Goal: Ask a question

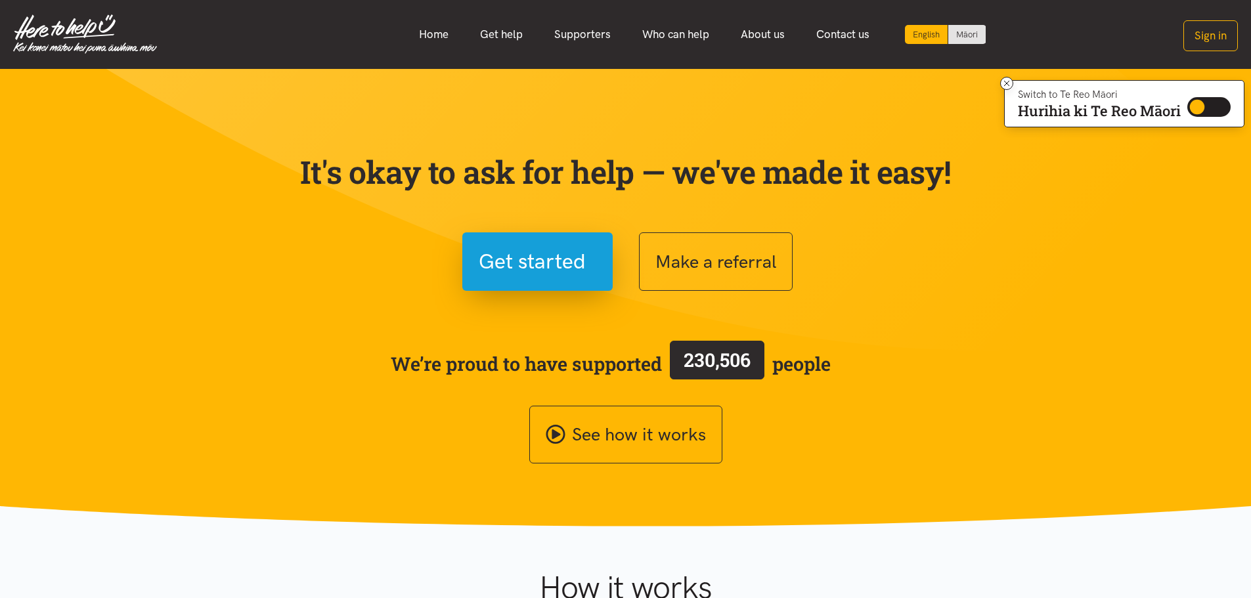
click at [929, 30] on div "English" at bounding box center [926, 34] width 43 height 19
click at [961, 36] on link "Māori" at bounding box center [966, 34] width 37 height 19
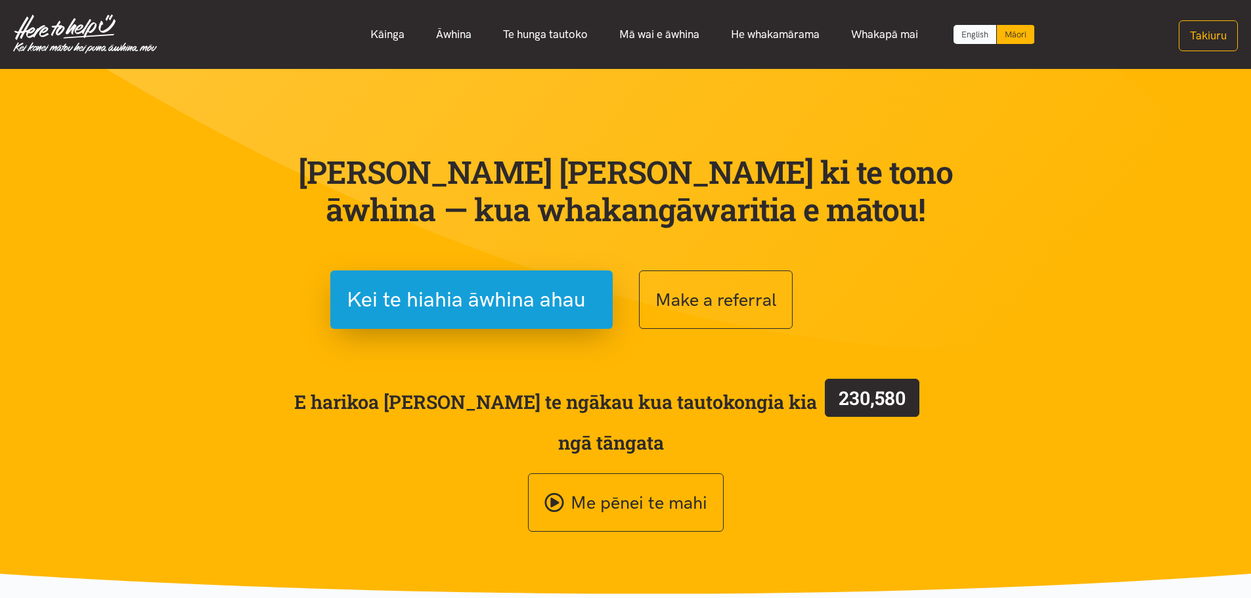
click at [974, 37] on link "English" at bounding box center [975, 34] width 43 height 19
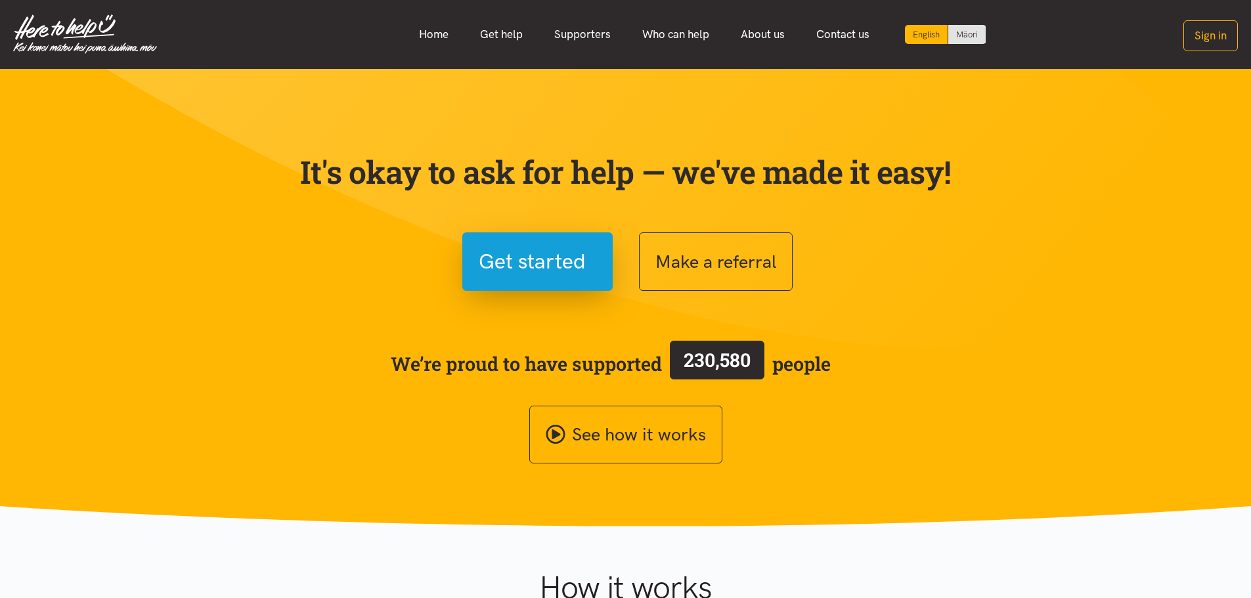
click at [51, 32] on img at bounding box center [85, 33] width 144 height 39
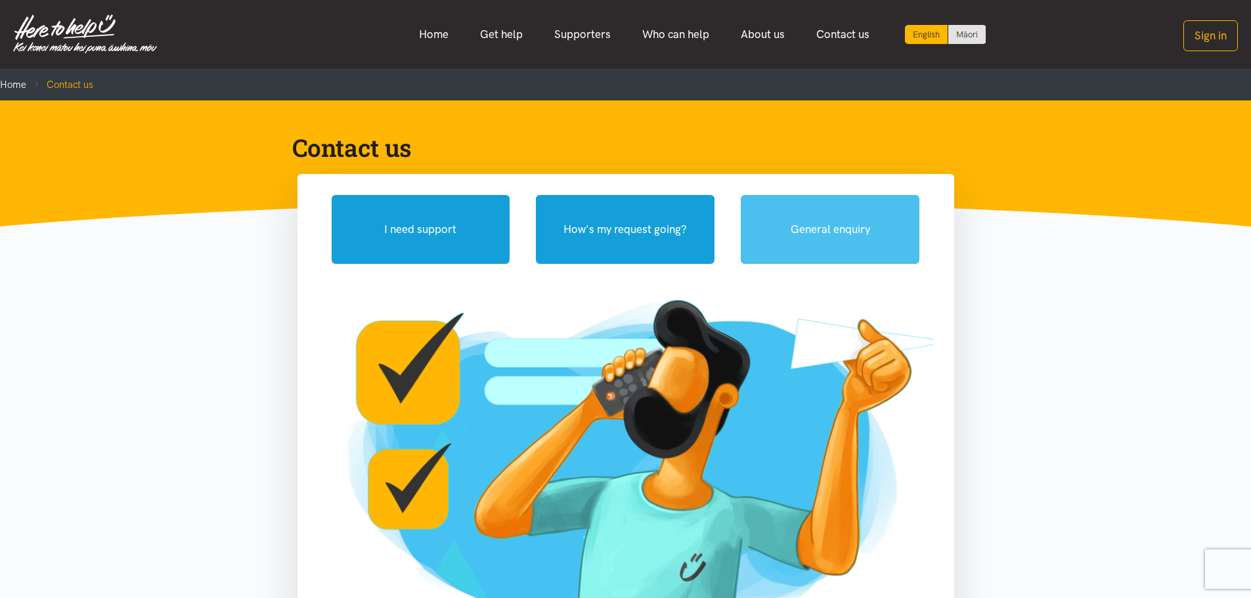
click at [833, 233] on button "General enquiry" at bounding box center [830, 229] width 179 height 69
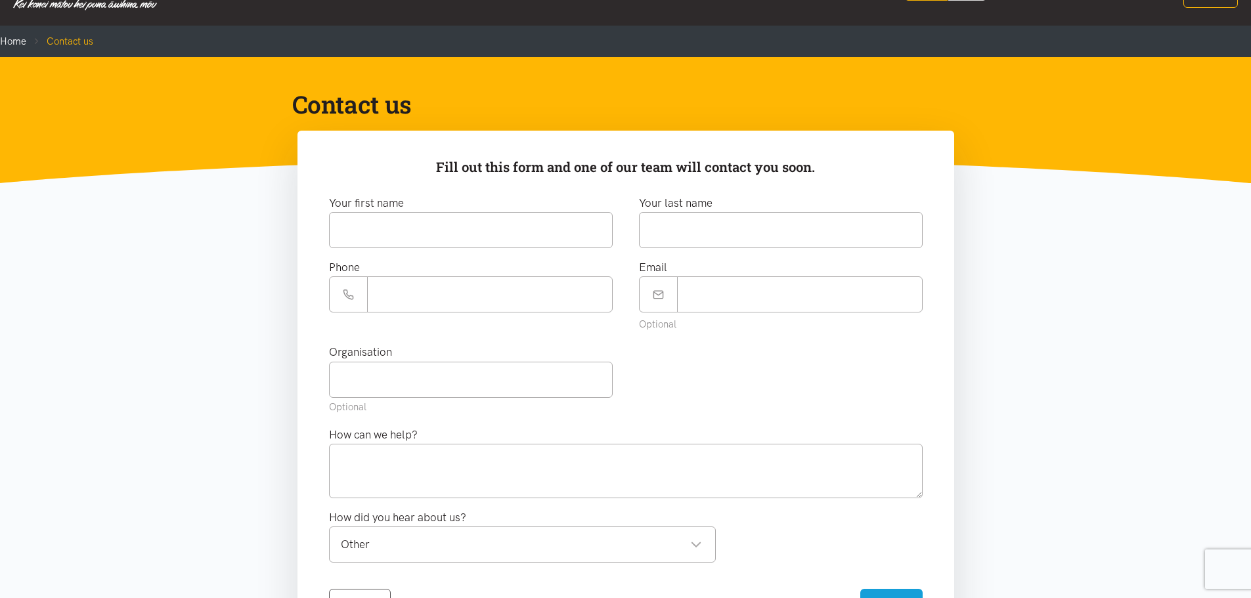
scroll to position [66, 0]
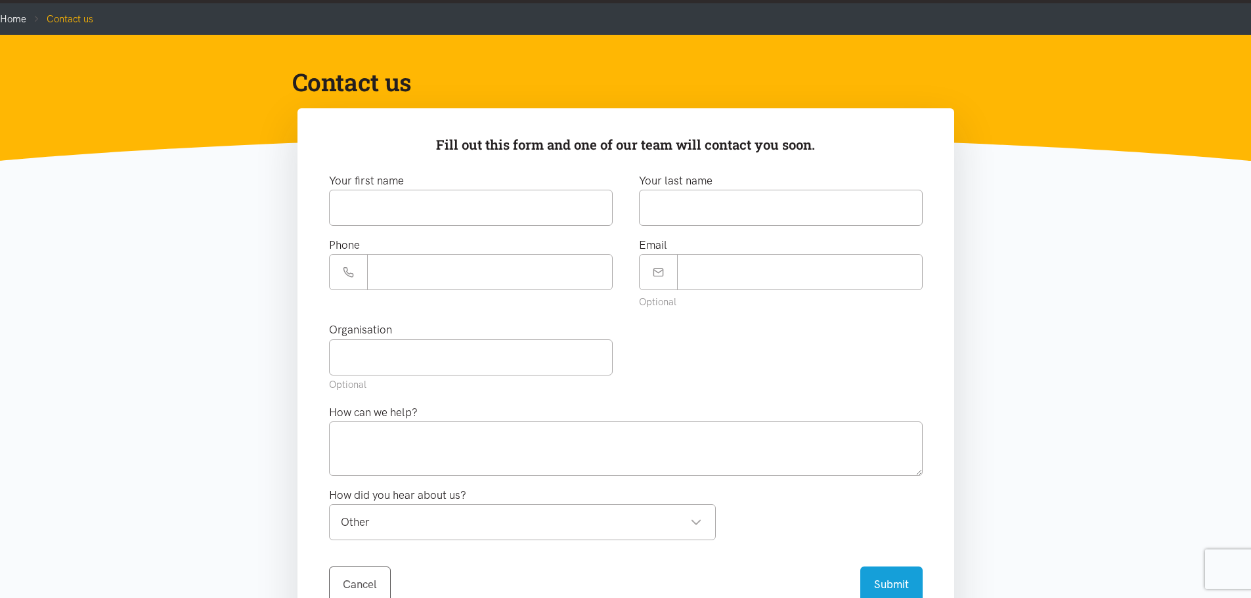
click at [696, 520] on div "Other" at bounding box center [521, 523] width 361 height 18
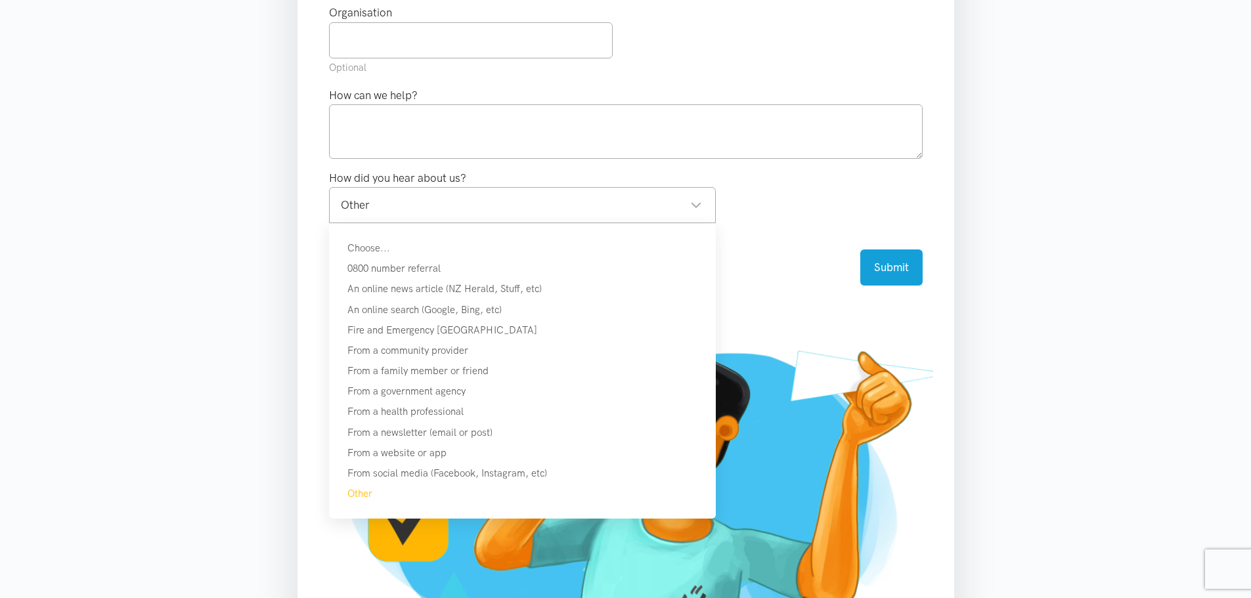
scroll to position [263, 0]
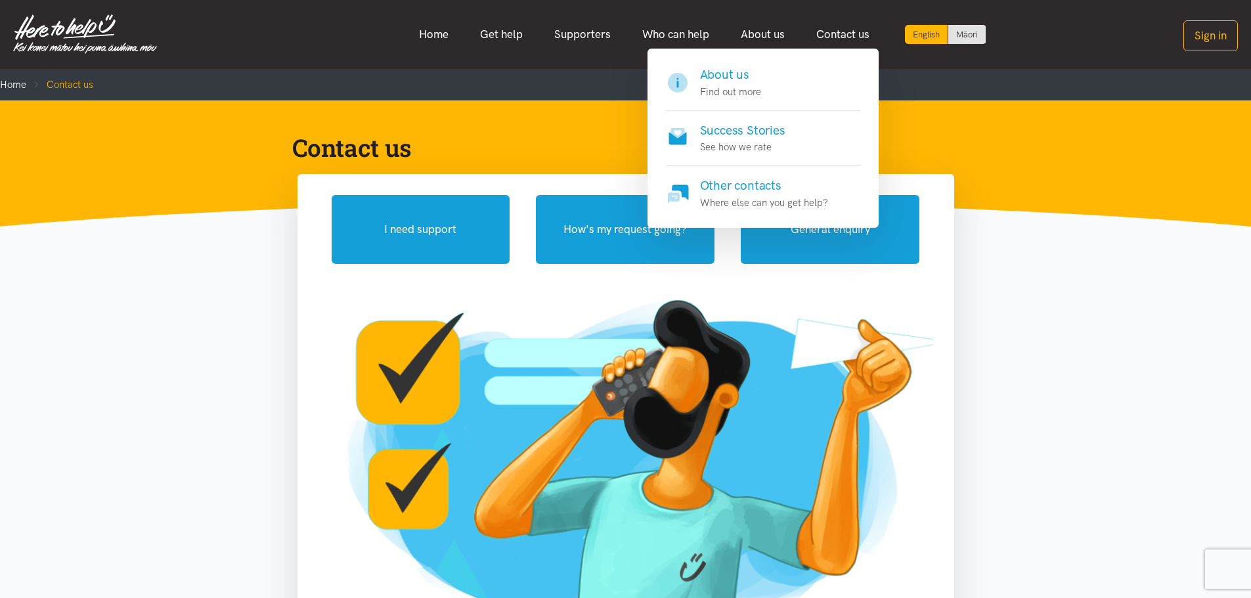
click at [730, 73] on h4 "About us" at bounding box center [730, 75] width 61 height 18
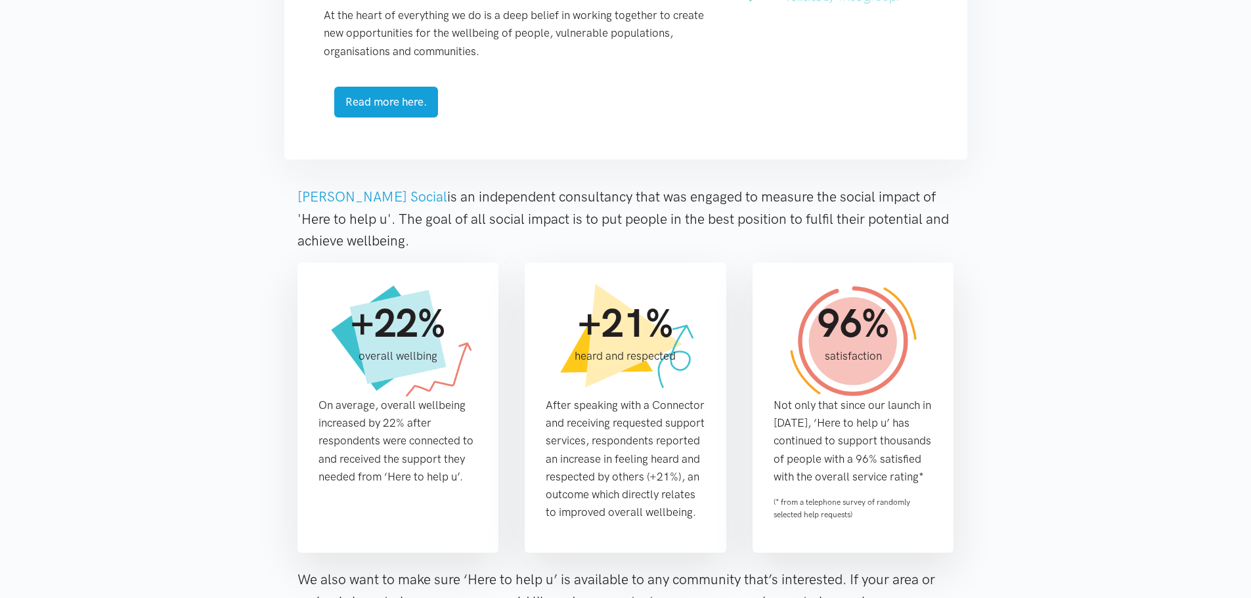
scroll to position [788, 0]
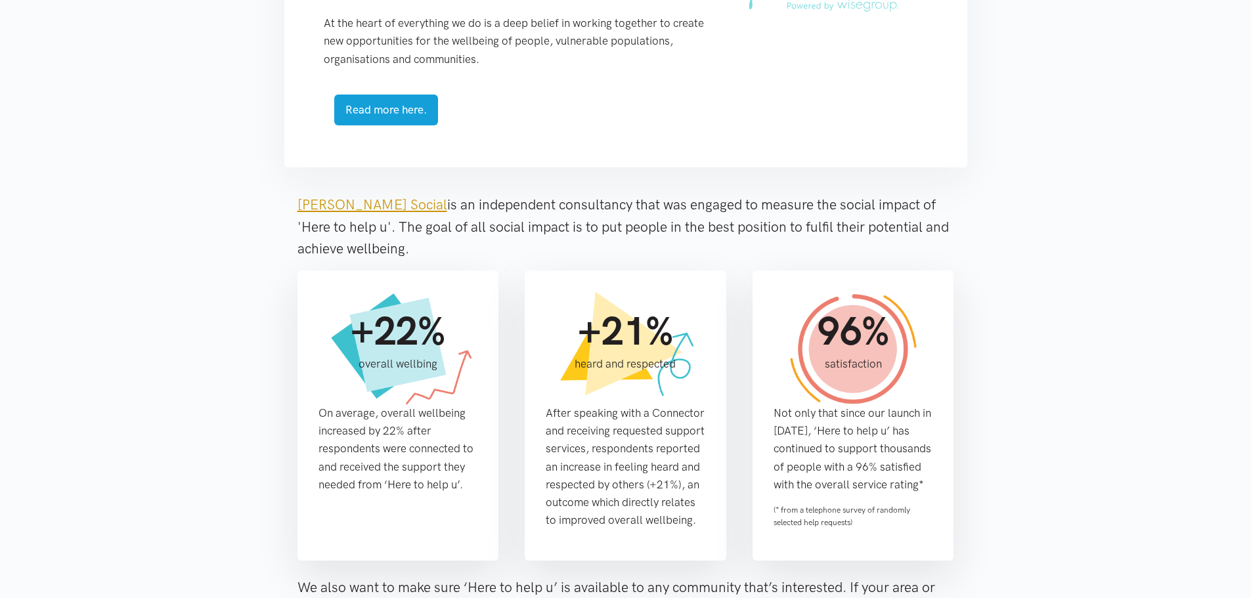
click at [349, 205] on link "[PERSON_NAME] Social" at bounding box center [373, 204] width 150 height 16
